Goal: Task Accomplishment & Management: Use online tool/utility

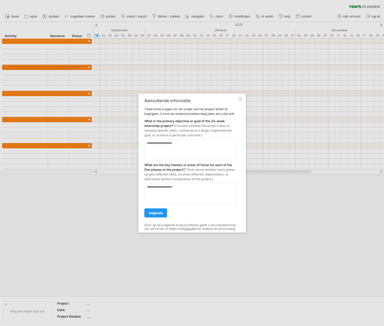
click at [181, 142] on textarea at bounding box center [190, 149] width 93 height 21
click at [240, 97] on div at bounding box center [240, 99] width 4 height 4
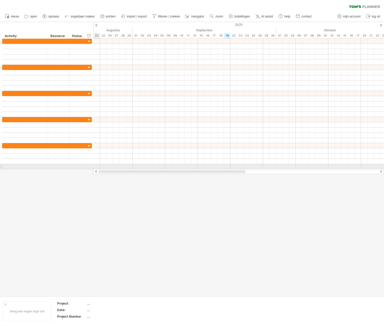
drag, startPoint x: 220, startPoint y: 171, endPoint x: 115, endPoint y: 167, distance: 105.4
click at [117, 169] on div "Probeert verbinding te maken met [DOMAIN_NAME] Opnieuw verbonden 0% wissen filt…" at bounding box center [192, 163] width 384 height 326
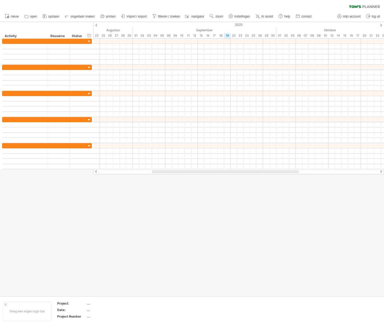
click at [382, 26] on div at bounding box center [382, 25] width 2 height 3
click at [382, 25] on div at bounding box center [382, 25] width 2 height 3
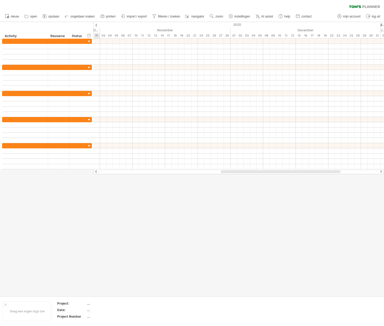
click at [382, 25] on div at bounding box center [382, 25] width 2 height 3
drag, startPoint x: 294, startPoint y: 172, endPoint x: 92, endPoint y: 172, distance: 201.2
click at [95, 172] on div at bounding box center [239, 171] width 291 height 5
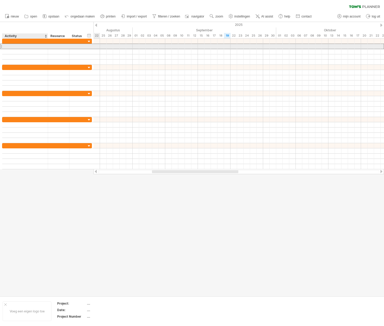
click at [18, 48] on div at bounding box center [25, 46] width 40 height 5
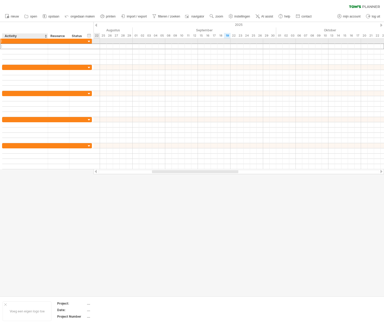
click at [8, 42] on div at bounding box center [25, 41] width 40 height 5
click at [12, 43] on div at bounding box center [25, 41] width 40 height 5
type input "**********"
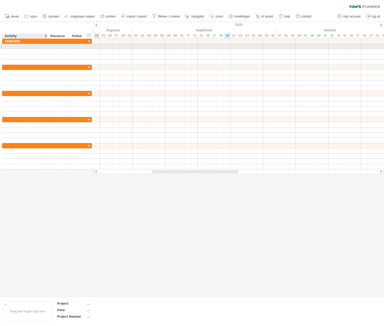
click at [14, 45] on div at bounding box center [25, 46] width 40 height 5
type input "**********"
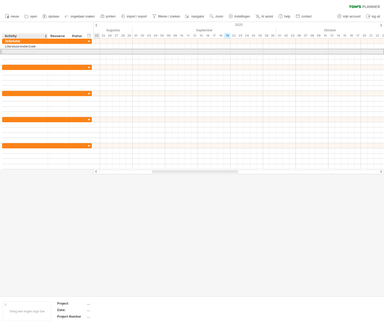
click at [16, 50] on div at bounding box center [25, 51] width 40 height 5
type input "**********"
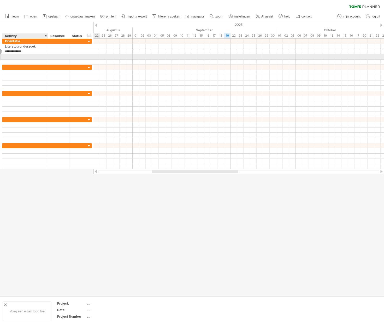
click at [18, 56] on div at bounding box center [25, 56] width 40 height 5
type input "*"
type input "**********"
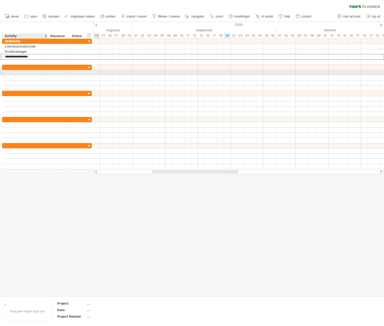
click at [21, 72] on div at bounding box center [25, 72] width 40 height 5
click at [21, 66] on div at bounding box center [25, 67] width 40 height 5
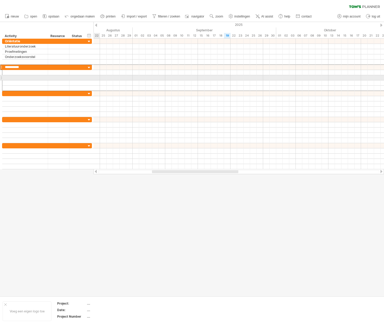
type input "**********"
click at [26, 76] on div at bounding box center [25, 77] width 40 height 5
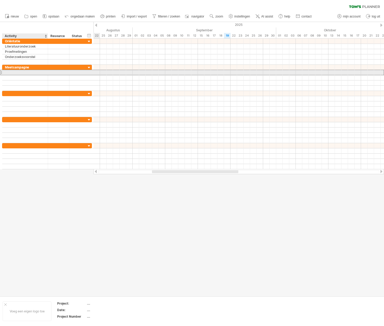
click at [23, 73] on div at bounding box center [25, 72] width 40 height 5
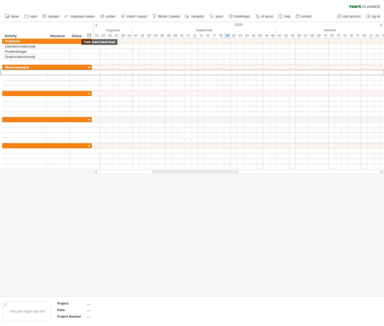
click at [90, 33] on div "verberg start/eind/duur toon start/eind/duur" at bounding box center [89, 35] width 5 height 5
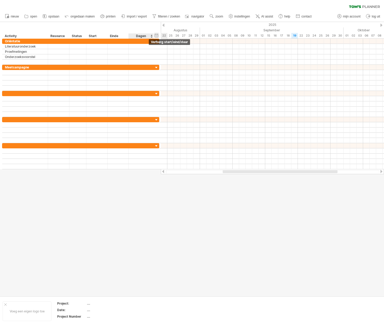
click at [155, 34] on div "verberg start/eind/duur toon start/eind/duur" at bounding box center [156, 35] width 5 height 5
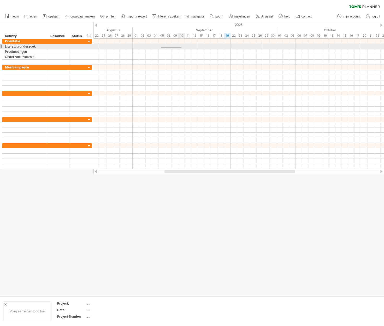
drag, startPoint x: 161, startPoint y: 47, endPoint x: 182, endPoint y: 48, distance: 20.6
click at [182, 48] on div at bounding box center [239, 46] width 291 height 5
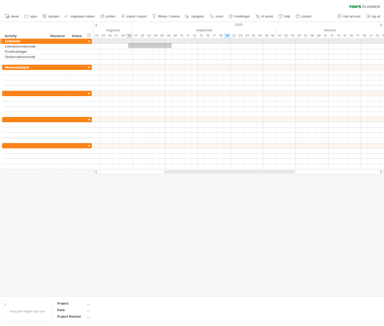
drag, startPoint x: 172, startPoint y: 48, endPoint x: 128, endPoint y: 43, distance: 43.7
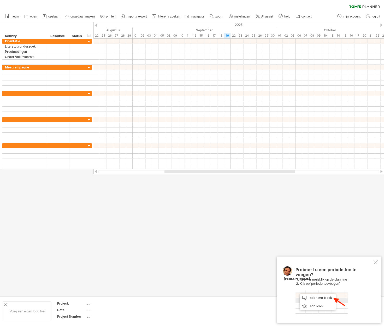
click at [374, 261] on div at bounding box center [376, 262] width 4 height 4
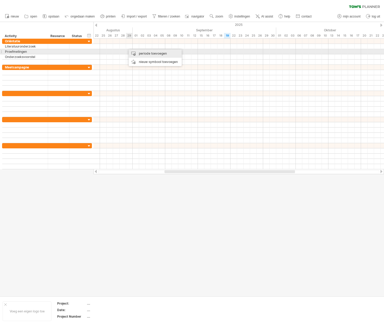
click at [141, 54] on div "periode toevoegen" at bounding box center [155, 53] width 53 height 8
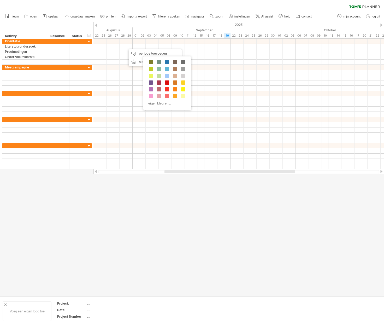
click at [204, 238] on div at bounding box center [192, 159] width 384 height 274
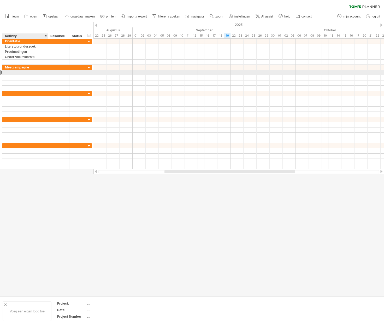
click at [13, 73] on div at bounding box center [25, 72] width 40 height 5
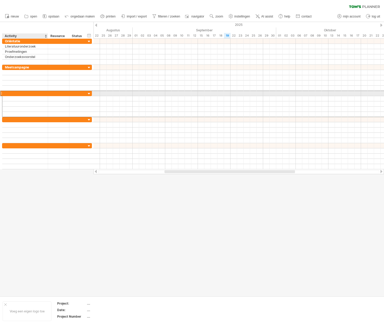
click at [9, 93] on div at bounding box center [25, 93] width 40 height 5
type input "**********"
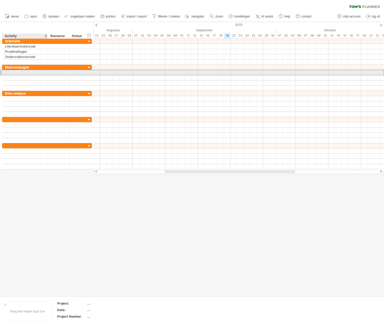
click at [13, 71] on div at bounding box center [25, 72] width 40 height 5
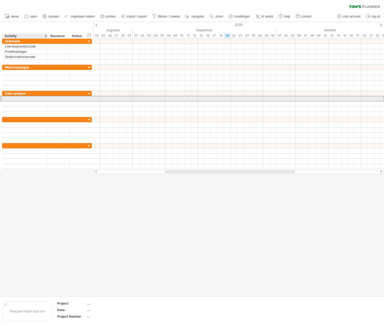
click at [9, 98] on div at bounding box center [25, 98] width 40 height 5
type input "**********"
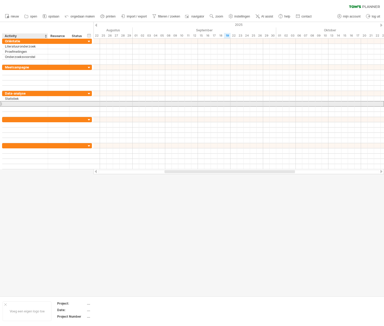
click at [9, 104] on div at bounding box center [25, 103] width 40 height 5
type input "**********"
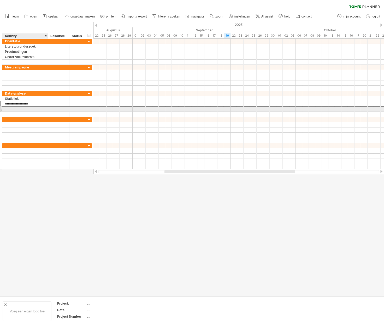
click at [18, 108] on div at bounding box center [25, 109] width 40 height 5
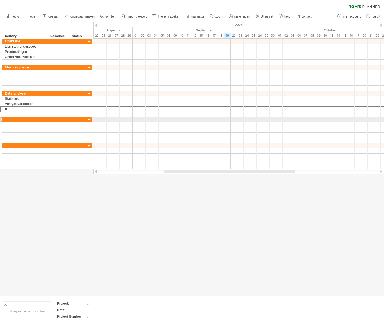
type input "*"
type input "**********"
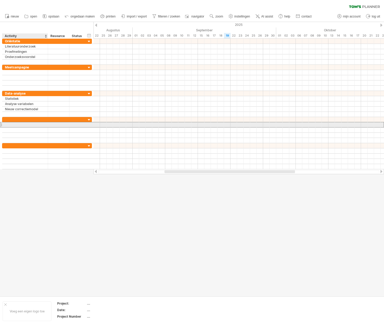
click at [18, 125] on div at bounding box center [25, 124] width 40 height 5
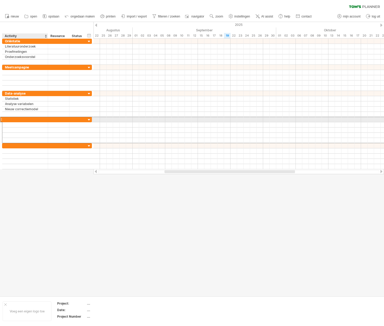
click at [14, 119] on div at bounding box center [25, 119] width 40 height 5
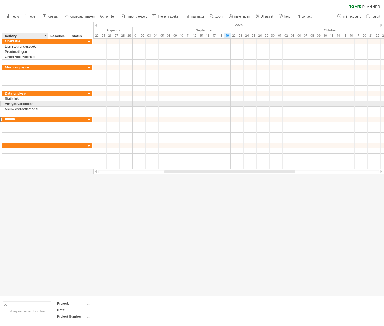
type input "*********"
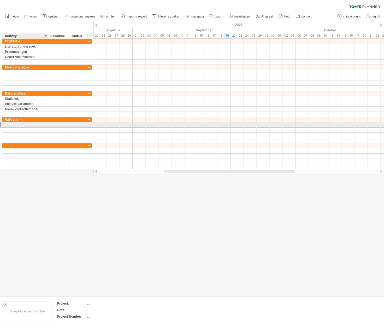
click at [35, 126] on div at bounding box center [25, 124] width 40 height 5
type input "**********"
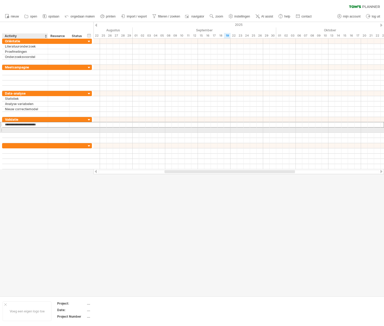
click at [16, 129] on div at bounding box center [25, 130] width 40 height 5
type input "*"
type input "*********"
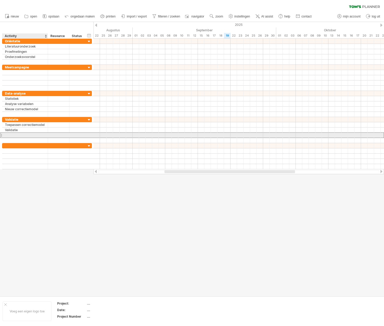
click at [16, 135] on div at bounding box center [25, 135] width 40 height 5
type input "**********"
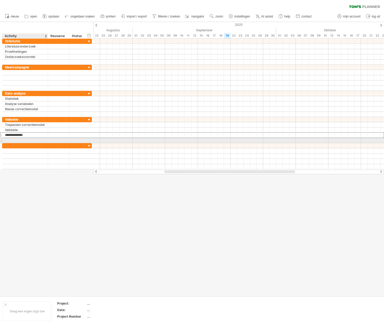
click at [16, 139] on div at bounding box center [25, 140] width 40 height 5
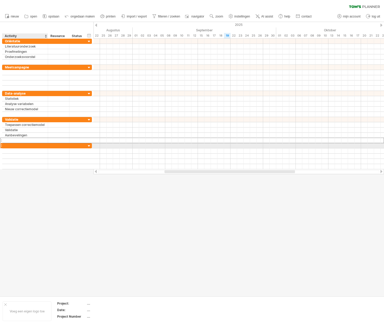
click at [16, 145] on div at bounding box center [25, 145] width 40 height 5
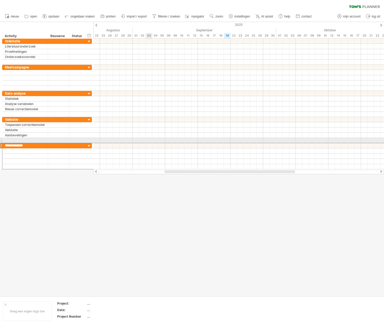
type input "**********"
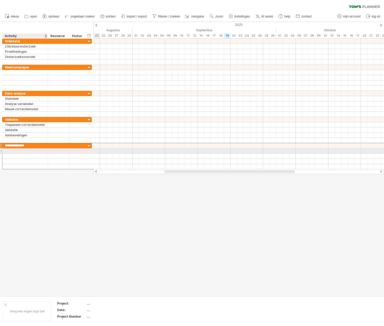
click at [27, 151] on div at bounding box center [25, 150] width 40 height 5
type input "*"
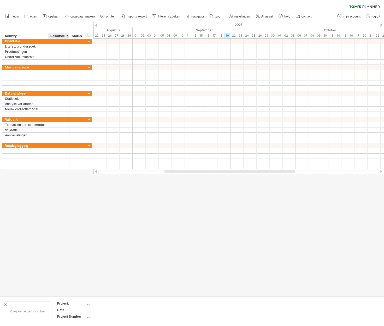
click at [69, 198] on div at bounding box center [192, 159] width 384 height 274
click at [5, 304] on div at bounding box center [5, 304] width 3 height 3
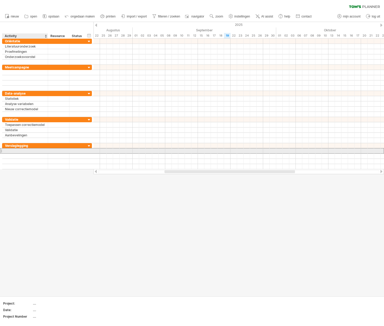
click at [20, 150] on div at bounding box center [25, 150] width 40 height 5
type input "***"
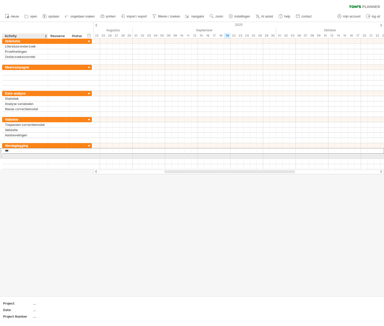
click at [18, 155] on div at bounding box center [25, 156] width 40 height 5
type input "**********"
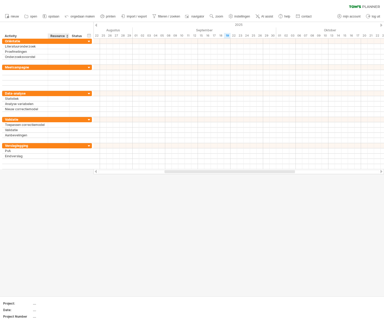
click at [65, 231] on div at bounding box center [192, 159] width 384 height 274
drag, startPoint x: 177, startPoint y: 172, endPoint x: 340, endPoint y: 169, distance: 162.5
click at [347, 173] on div at bounding box center [314, 171] width 131 height 3
click at [266, 13] on link "AI assist" at bounding box center [264, 16] width 20 height 7
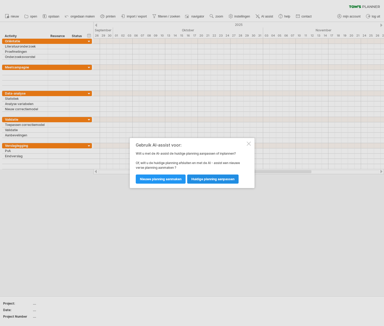
click at [209, 180] on span "huidige planning aanpassen" at bounding box center [213, 179] width 43 height 4
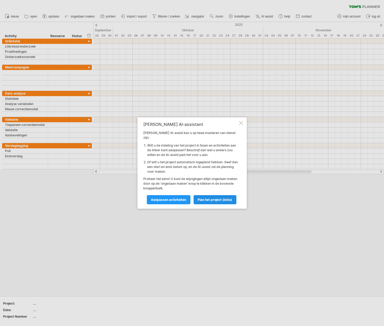
click at [215, 198] on span "Plan het project (bèta)" at bounding box center [215, 200] width 34 height 4
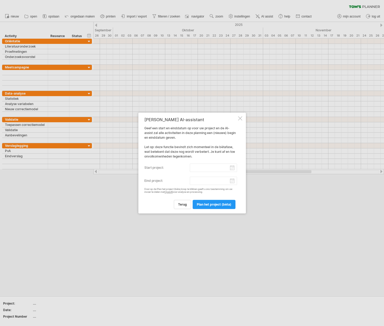
click at [206, 169] on input "start project:" at bounding box center [213, 168] width 47 height 8
click at [167, 187] on link "2" at bounding box center [166, 187] width 3 height 5
type input "********"
click at [233, 182] on input "eind project:" at bounding box center [213, 181] width 47 height 8
click at [195, 187] on link "volgende" at bounding box center [194, 186] width 4 height 4
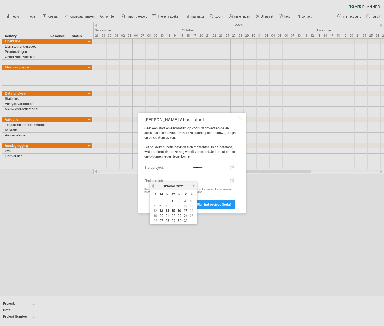
click at [195, 185] on link "volgende" at bounding box center [194, 186] width 4 height 4
click at [192, 187] on div "[DATE]" at bounding box center [174, 186] width 38 height 4
click at [193, 186] on link "volgende" at bounding box center [194, 186] width 4 height 4
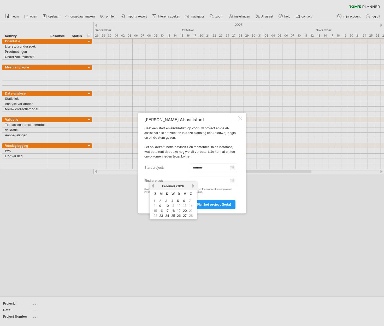
click at [154, 184] on link "vorige" at bounding box center [153, 186] width 4 height 4
click at [184, 221] on link "30" at bounding box center [185, 220] width 5 height 5
type input "********"
click at [210, 204] on span "Plan het project (bèta)" at bounding box center [214, 204] width 34 height 4
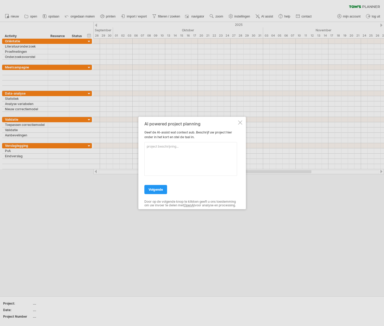
click at [181, 145] on textarea at bounding box center [190, 159] width 93 height 34
click at [162, 147] on textarea at bounding box center [190, 159] width 93 height 34
paste textarea "Het onderzoek is verdeeld in vijf verschillende fases. De eerste fase, de oriën…"
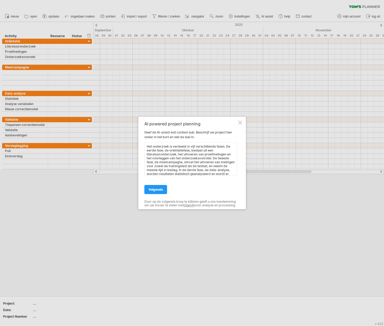
scroll to position [39, 0]
type textarea "Het onderzoek is verdeeld in vijf verschillende fases. De eerste fase, de oriën…"
click at [165, 187] on link "volgende" at bounding box center [155, 189] width 23 height 9
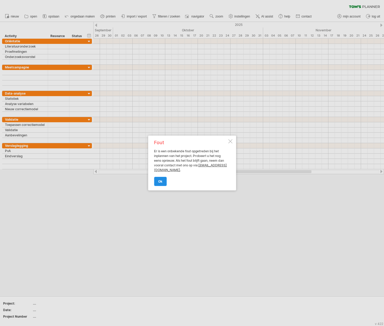
click at [161, 182] on span "ok" at bounding box center [160, 181] width 4 height 4
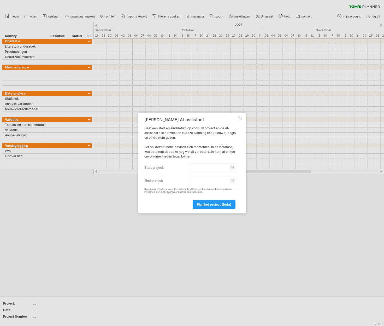
click at [239, 117] on div at bounding box center [240, 118] width 4 height 4
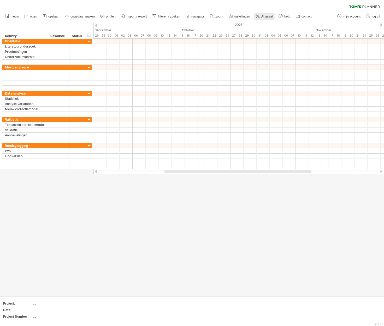
click at [262, 16] on link "AI assist" at bounding box center [264, 16] width 20 height 7
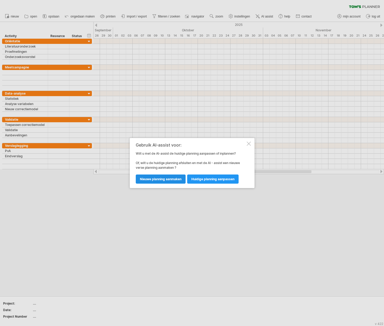
click at [164, 179] on span "nieuwe planning aanmaken" at bounding box center [161, 179] width 42 height 4
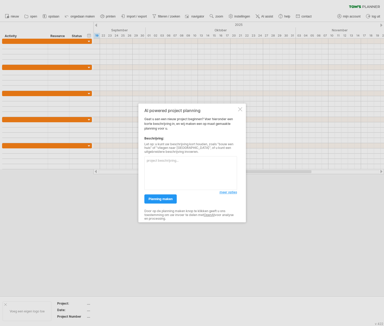
click at [186, 161] on textarea at bounding box center [190, 174] width 93 height 34
type textarea "projectstage van 20 weken, planning gaat per week en niet per dag, dus ik week …"
click at [161, 201] on span "planning maken" at bounding box center [161, 199] width 24 height 4
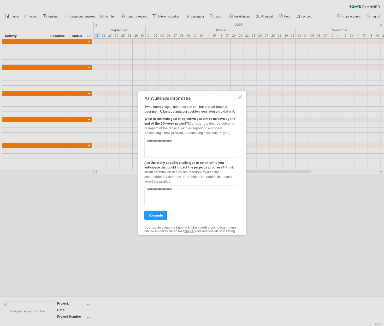
click at [154, 143] on textarea at bounding box center [190, 147] width 93 height 21
click at [184, 137] on textarea at bounding box center [190, 147] width 93 height 21
paste textarea "**********"
type textarea "**********"
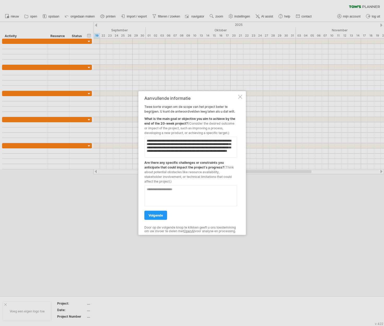
click at [181, 191] on textarea at bounding box center [190, 196] width 93 height 21
click at [153, 213] on span "volgende" at bounding box center [156, 215] width 14 height 4
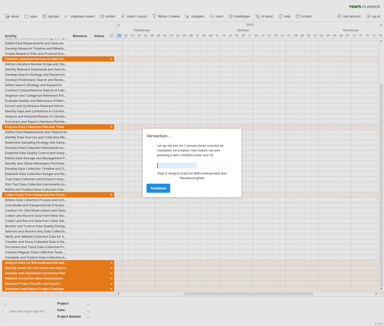
click at [162, 189] on span "annuleren" at bounding box center [158, 188] width 15 height 4
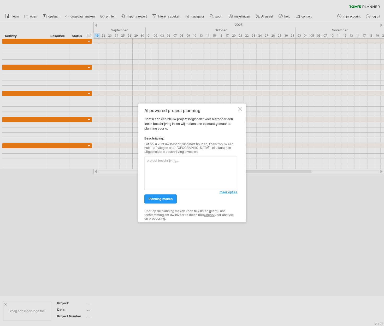
click at [238, 108] on div at bounding box center [240, 109] width 4 height 4
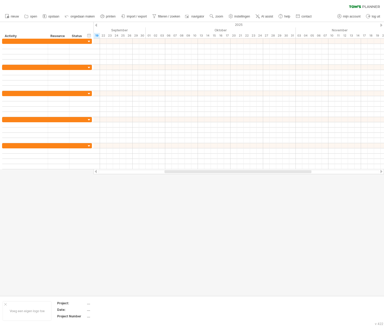
click at [135, 254] on div at bounding box center [192, 159] width 384 height 274
drag, startPoint x: 178, startPoint y: 172, endPoint x: 67, endPoint y: 176, distance: 111.1
click at [67, 176] on div "Probeert verbinding te maken met [DOMAIN_NAME] Opnieuw verbonden 0% wissen filt…" at bounding box center [192, 163] width 384 height 326
